Goal: Task Accomplishment & Management: Manage account settings

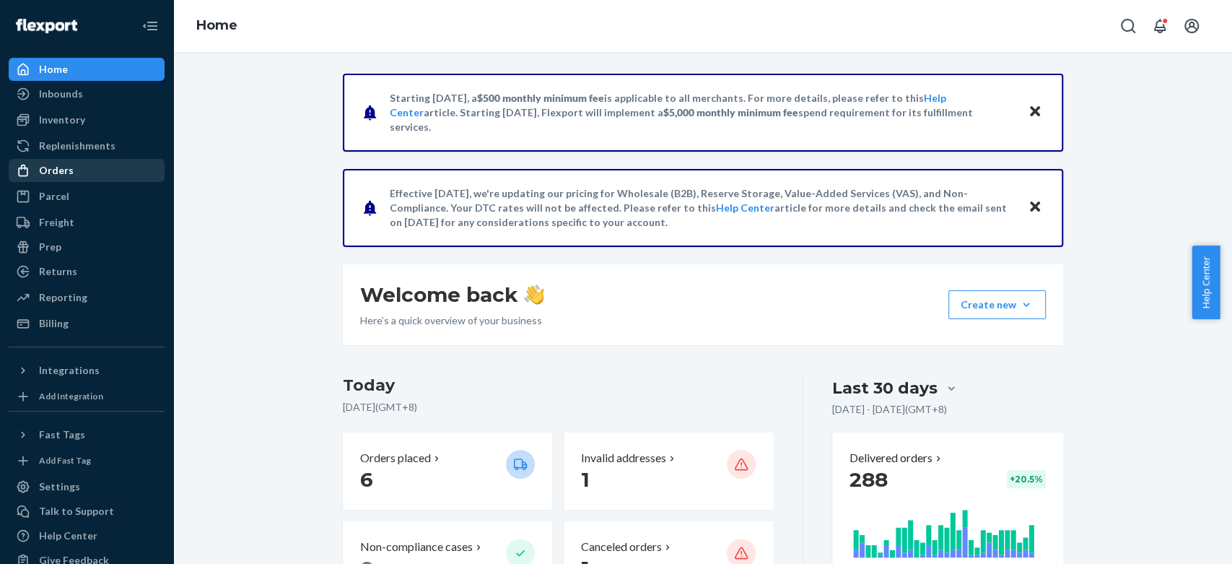
click at [78, 177] on div "Orders" at bounding box center [86, 170] width 153 height 20
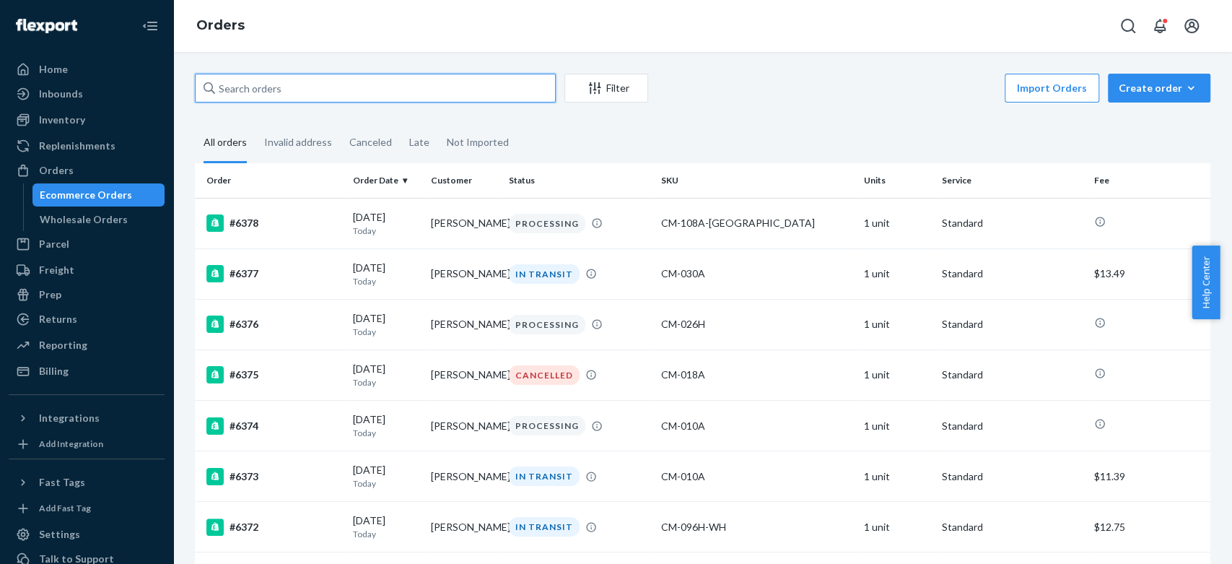
click at [343, 81] on input "text" at bounding box center [375, 88] width 361 height 29
type input "6296"
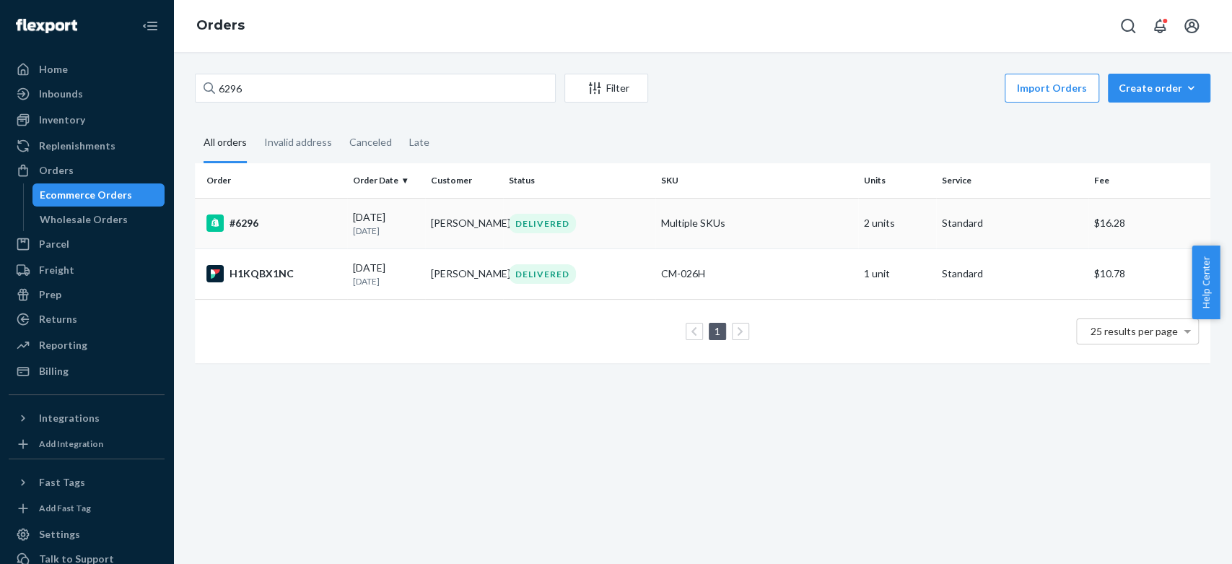
click at [299, 215] on div "#6296" at bounding box center [273, 222] width 135 height 17
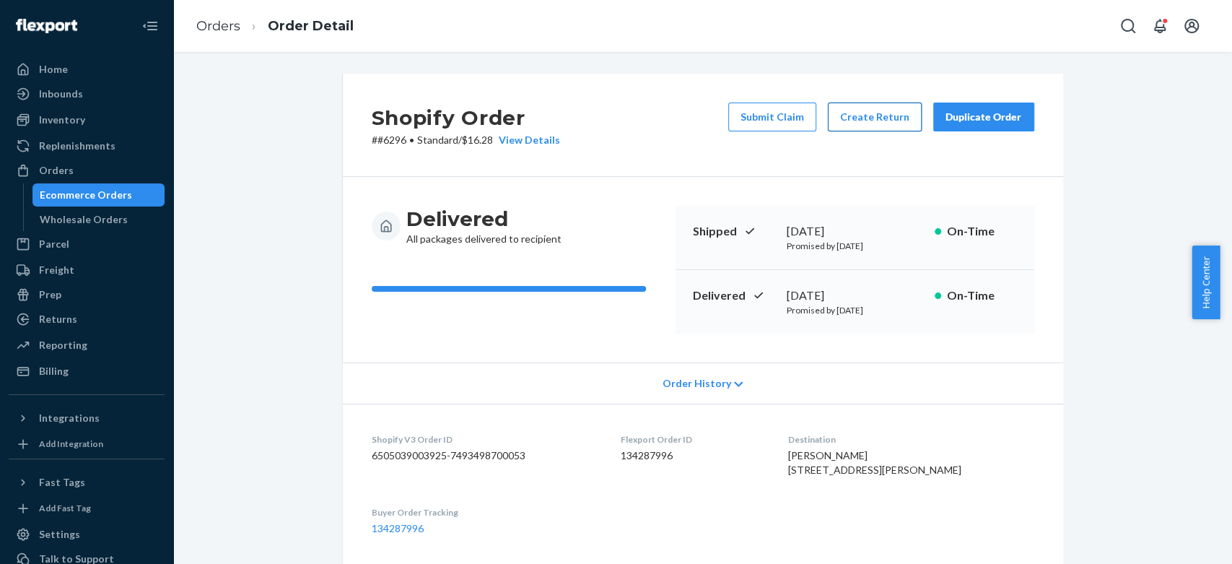
click at [857, 130] on button "Create Return" at bounding box center [875, 116] width 94 height 29
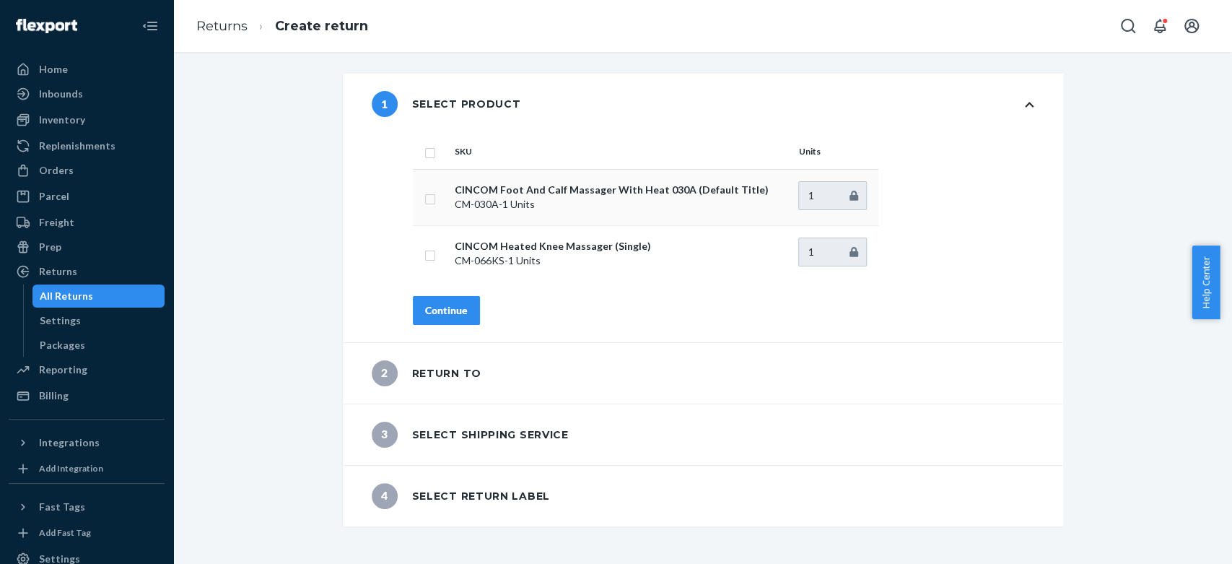
click at [492, 211] on td "CINCOM Foot And Calf Massager With Heat 030A (Default Title) CM-030A - 1 Units" at bounding box center [621, 197] width 344 height 56
click at [424, 204] on input "checkbox" at bounding box center [430, 197] width 12 height 15
checkbox input "true"
click at [417, 307] on button "Continue" at bounding box center [446, 310] width 67 height 29
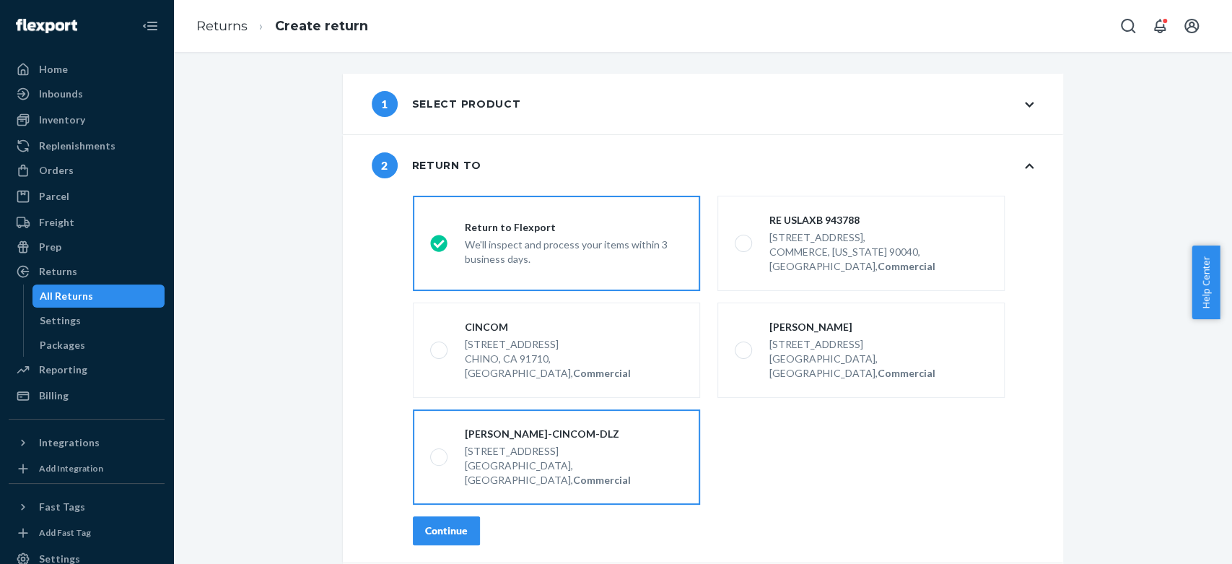
click at [639, 422] on label "Tina-CINCOM-DLZ 33508 Central Ave, Union City, CA 94587, US, Commercial" at bounding box center [556, 456] width 287 height 95
click at [440, 453] on input "Tina-CINCOM-DLZ 33508 Central Ave, Union City, CA 94587, US, Commercial" at bounding box center [434, 457] width 9 height 9
radio input "true"
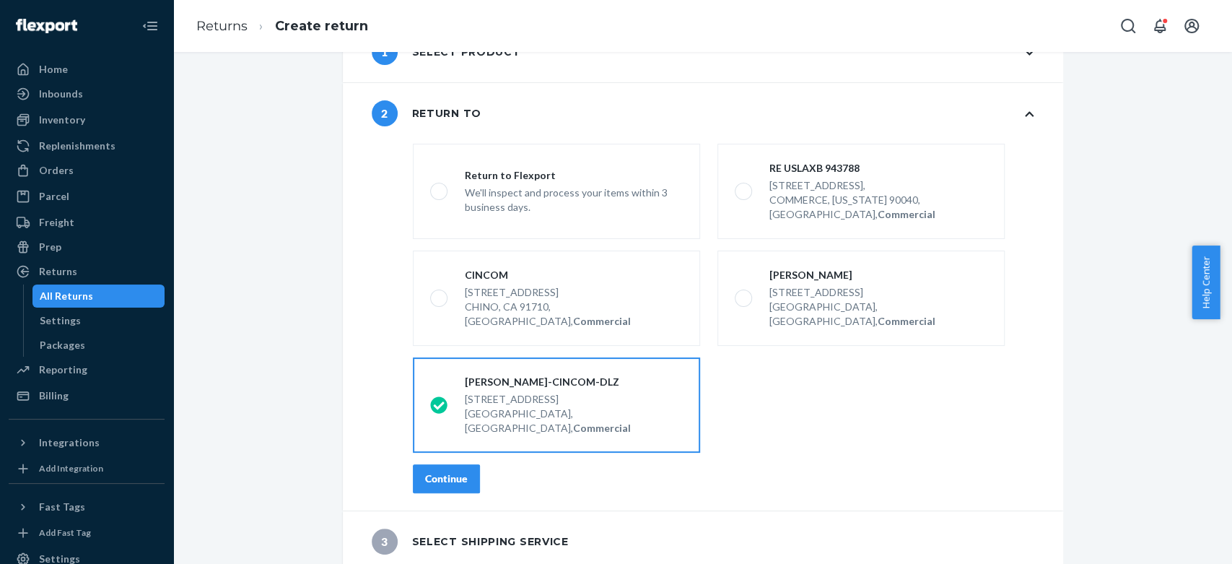
scroll to position [77, 0]
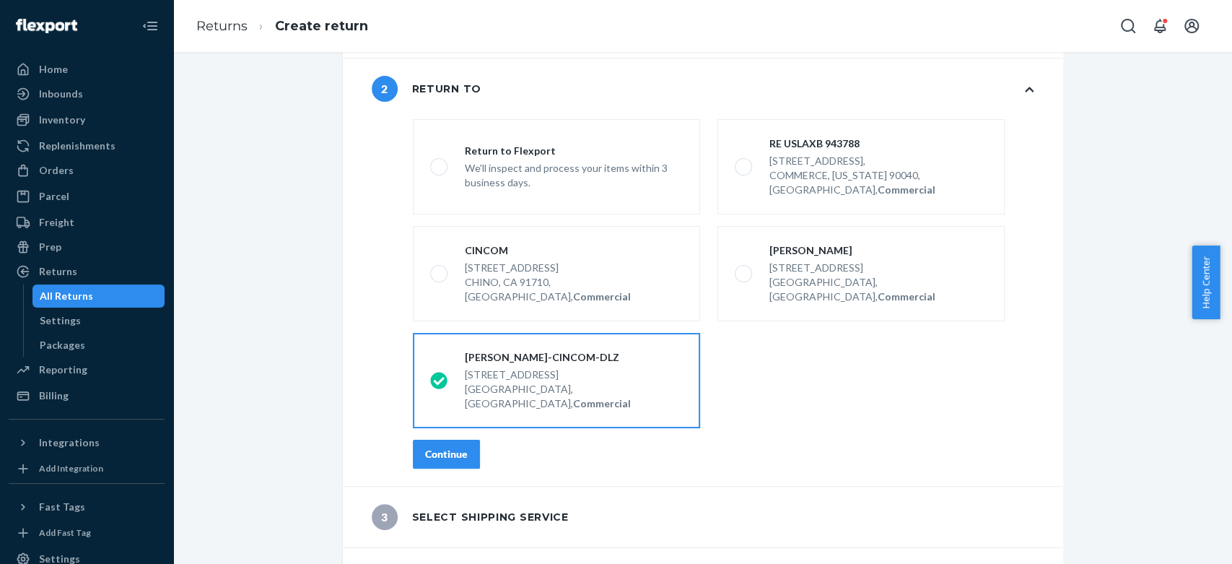
drag, startPoint x: 441, startPoint y: 419, endPoint x: 383, endPoint y: 87, distance: 336.4
click at [668, 443] on div "1 Select product 2 Return to destinationsRadioGroup Return to Flexport We'll in…" at bounding box center [703, 302] width 720 height 611
click at [440, 447] on div "Continue" at bounding box center [446, 454] width 43 height 14
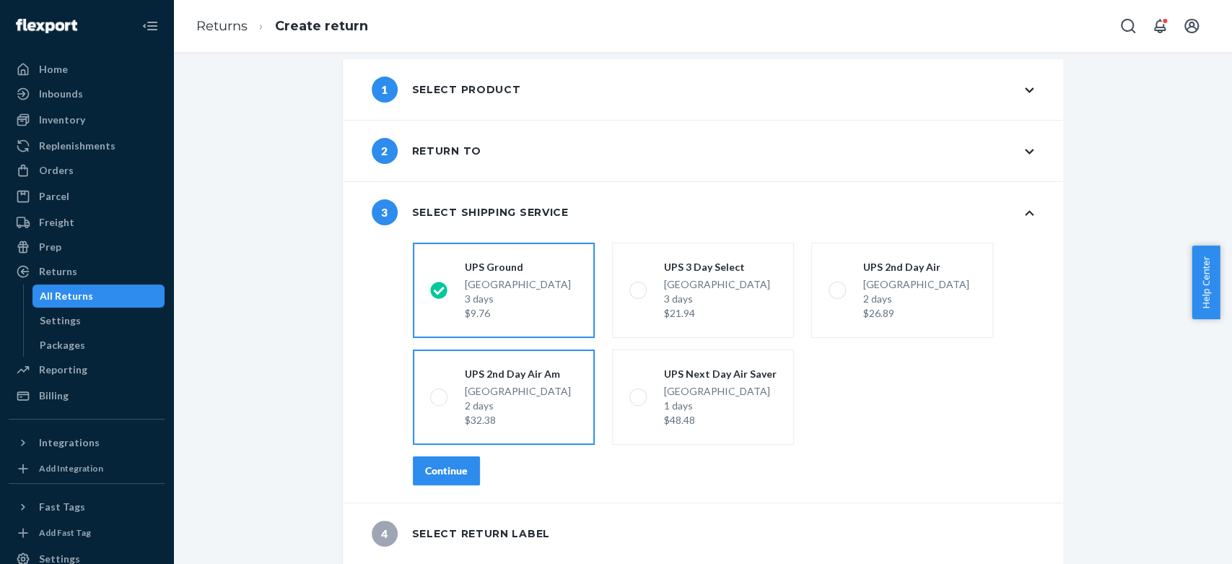
scroll to position [14, 0]
click at [450, 476] on div "Continue" at bounding box center [446, 471] width 43 height 14
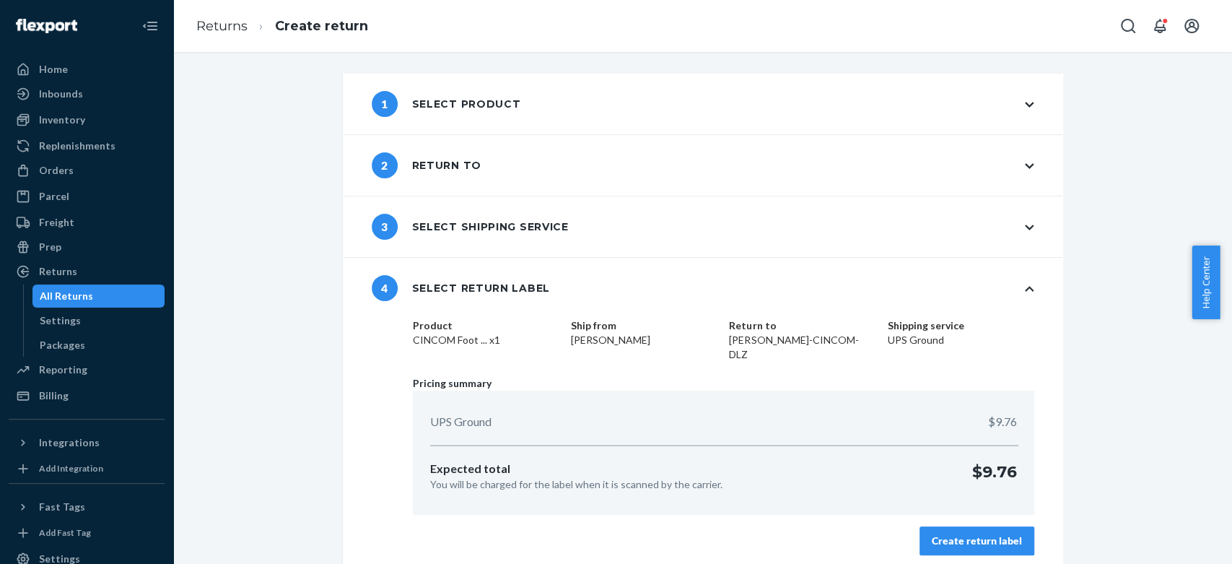
click at [970, 533] on div "Create return label" at bounding box center [977, 540] width 90 height 14
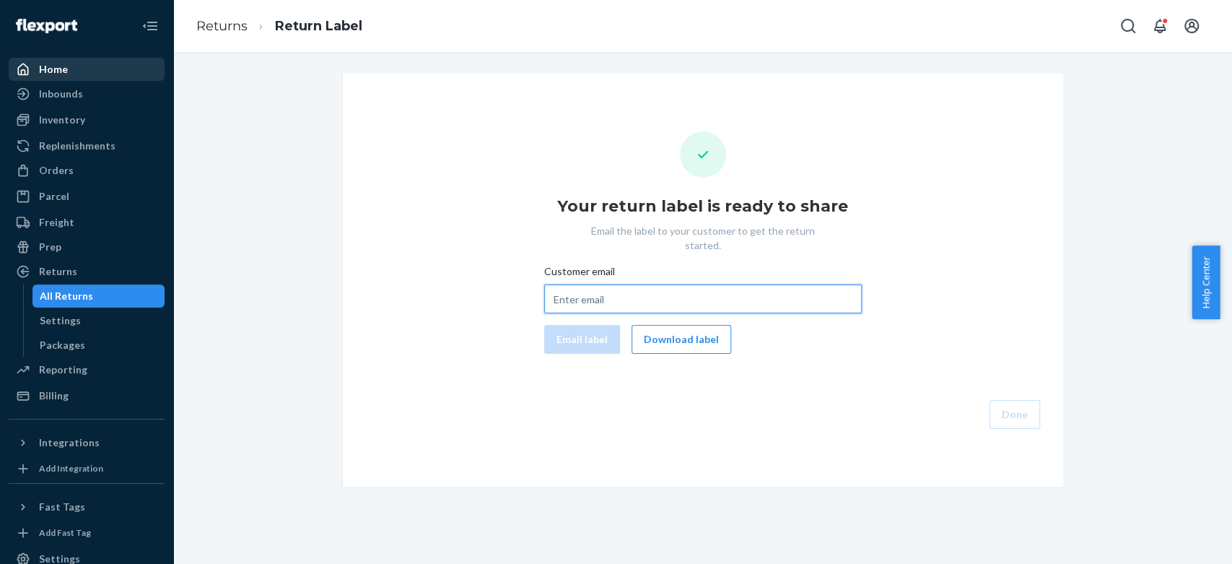
click at [693, 284] on input "Customer email" at bounding box center [703, 298] width 318 height 29
paste input "perkinsf45@yahoo.com"
type input "perkinsf45@yahoo.com"
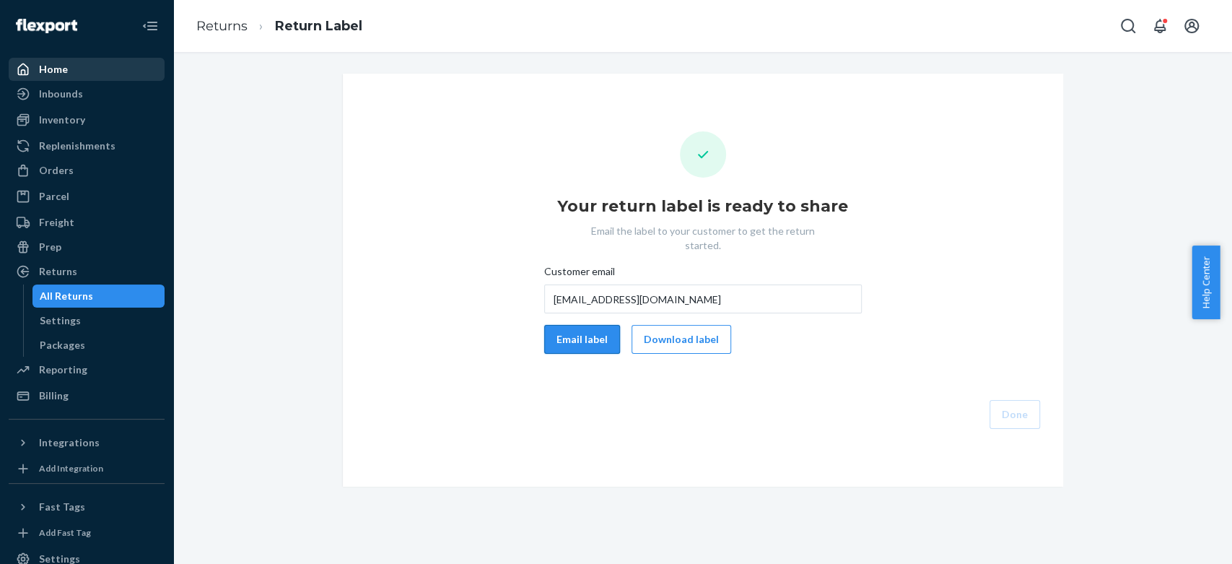
click at [587, 325] on button "Email label" at bounding box center [582, 339] width 76 height 29
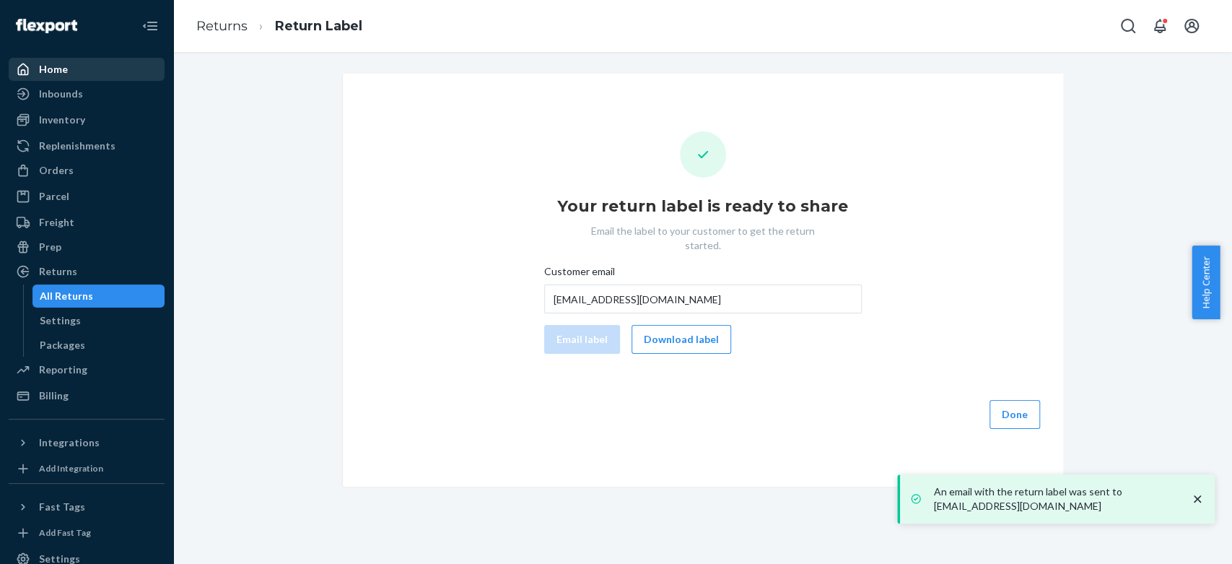
drag, startPoint x: 691, startPoint y: 325, endPoint x: 215, endPoint y: 1, distance: 576.1
click at [508, 424] on div "Your return label is ready to share Email the label to your customer to get the…" at bounding box center [703, 280] width 720 height 413
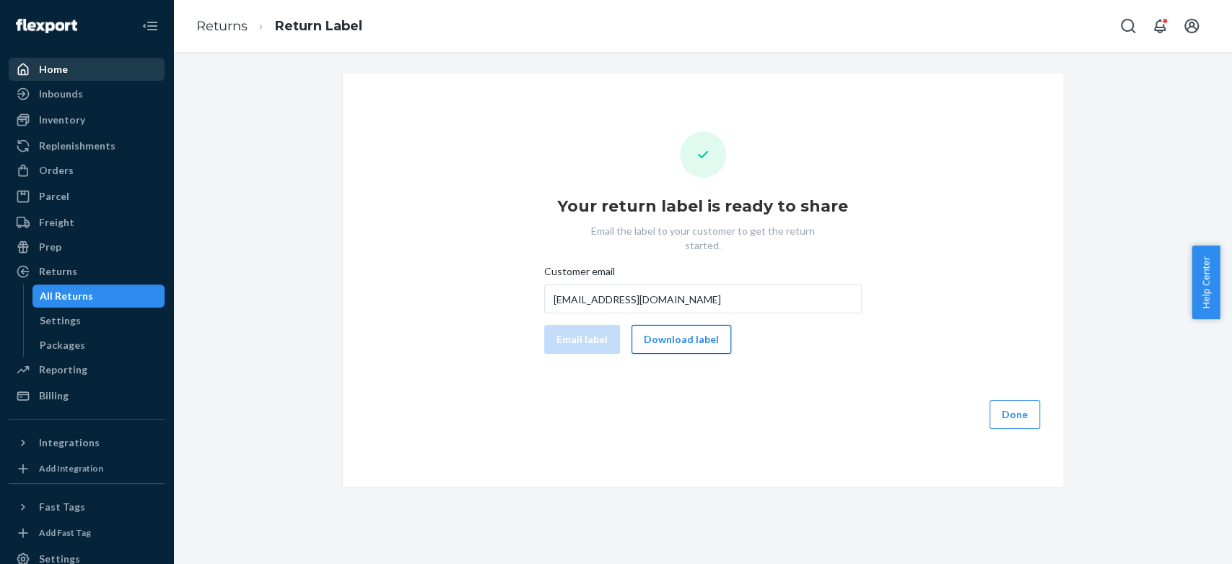
click at [663, 331] on button "Download label" at bounding box center [681, 339] width 100 height 29
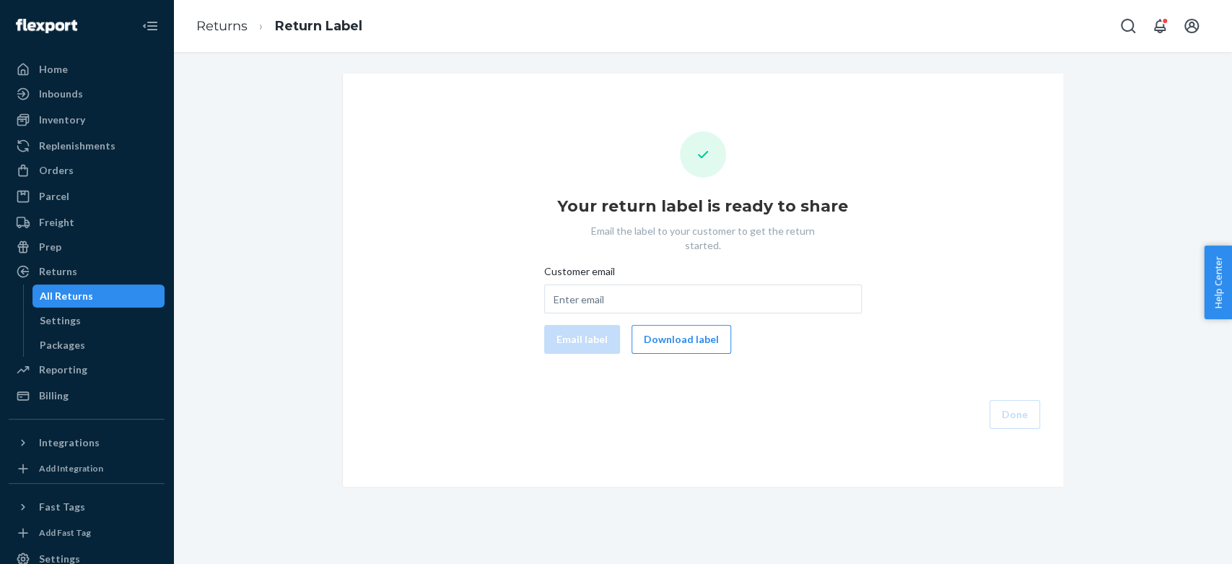
click at [71, 289] on div "All Returns" at bounding box center [66, 296] width 53 height 14
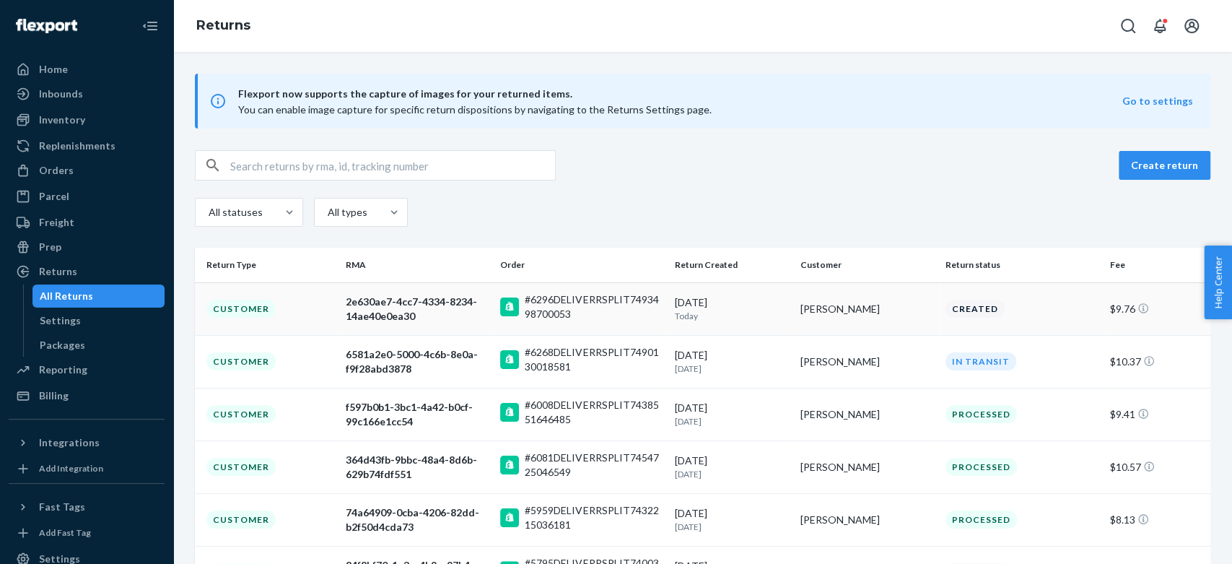
click at [748, 303] on div "[DATE] [DATE]" at bounding box center [732, 308] width 114 height 27
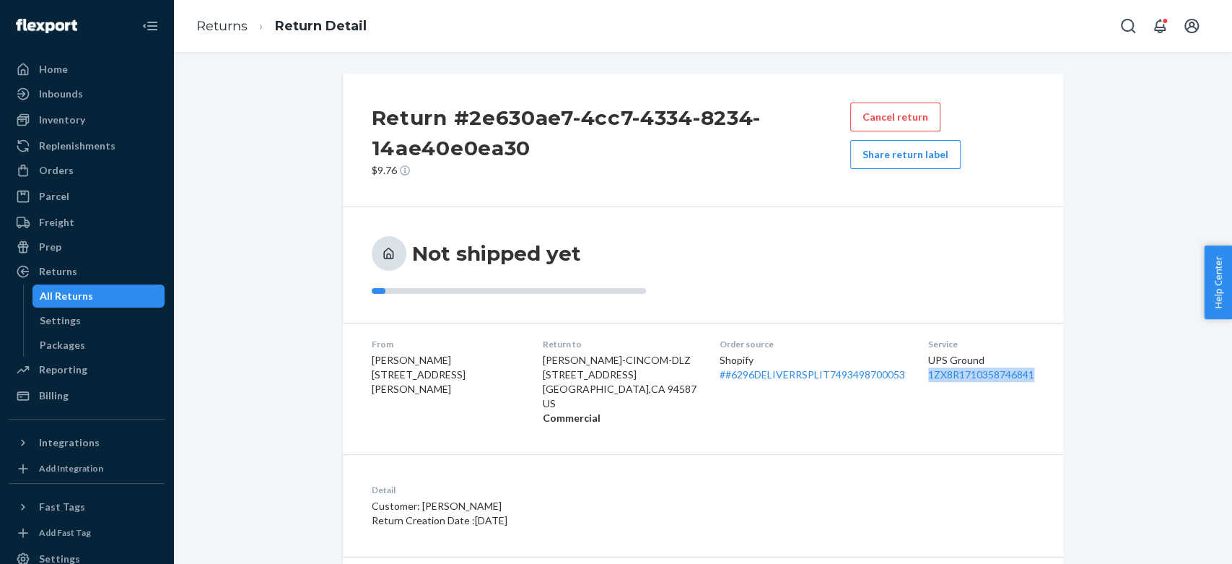
drag, startPoint x: 1031, startPoint y: 379, endPoint x: 895, endPoint y: 378, distance: 136.4
click at [895, 378] on dl "From [PERSON_NAME] [STREET_ADDRESS][PERSON_NAME] Return to [PERSON_NAME]-CINCOM…" at bounding box center [703, 381] width 720 height 117
copy link "1ZX8R1710358746841"
click at [1207, 14] on div at bounding box center [1161, 26] width 95 height 29
click at [1184, 25] on icon "Open account menu" at bounding box center [1191, 26] width 14 height 14
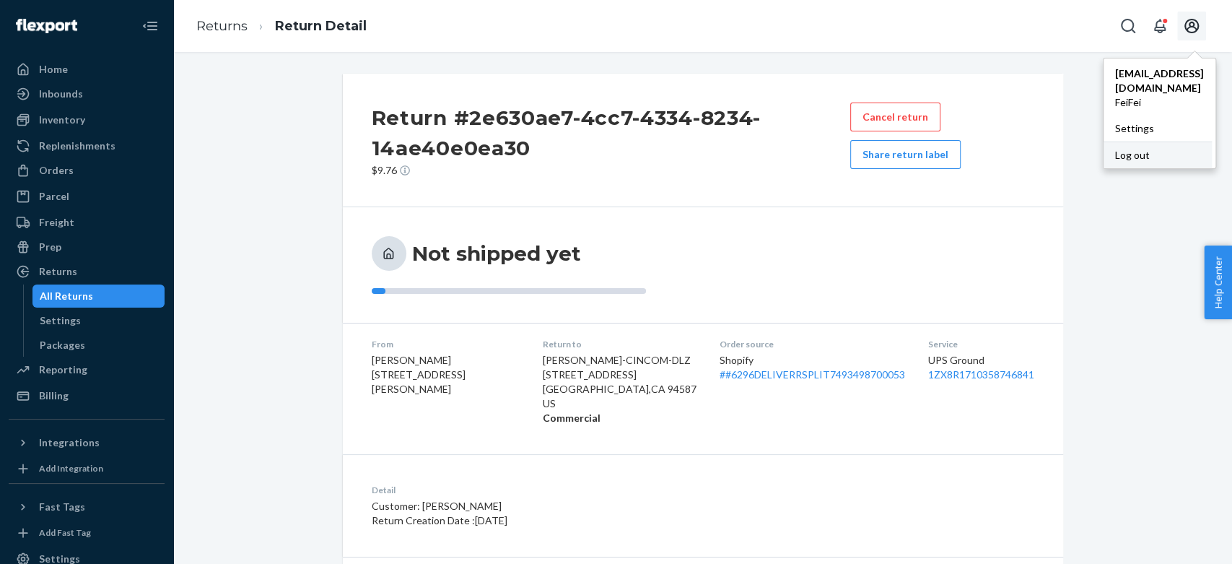
click at [1103, 146] on div "Log out" at bounding box center [1157, 154] width 108 height 27
